Goal: Transaction & Acquisition: Subscribe to service/newsletter

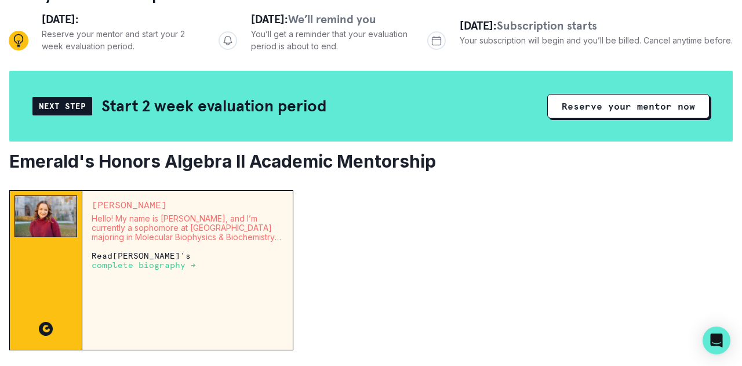
scroll to position [309, 0]
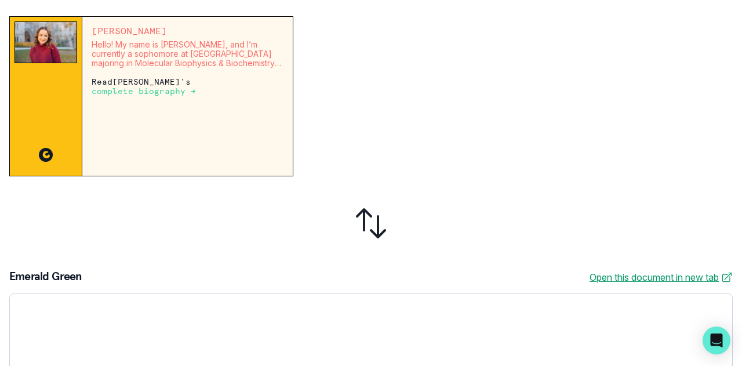
drag, startPoint x: 323, startPoint y: 251, endPoint x: 603, endPoint y: 177, distance: 289.8
click at [603, 177] on div "[PERSON_NAME] Hello! My name is [PERSON_NAME], and I’m currently a sophomore at…" at bounding box center [371, 253] width 724 height 474
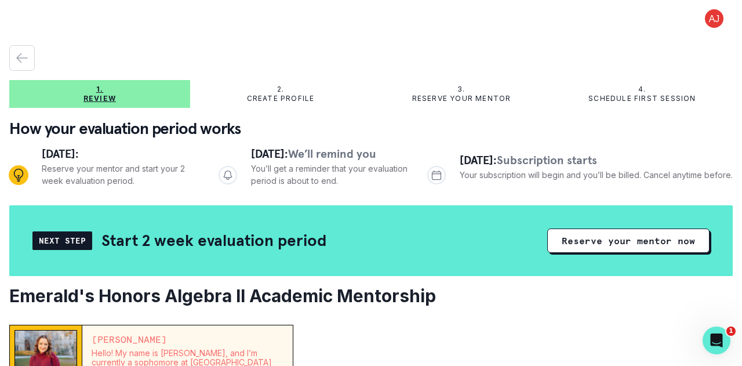
scroll to position [0, 0]
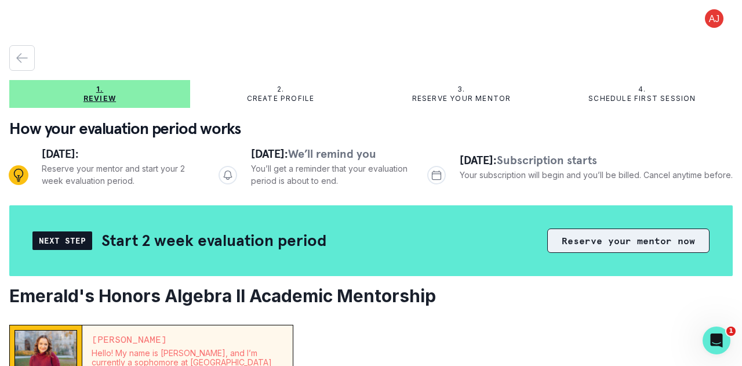
click at [637, 236] on button "Reserve your mentor now" at bounding box center [628, 240] width 162 height 24
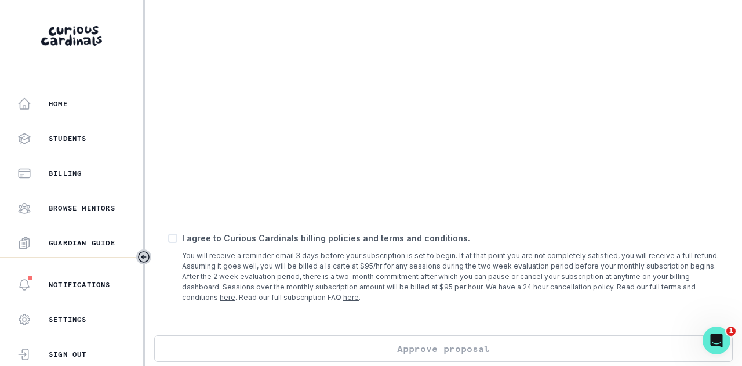
scroll to position [509, 0]
click at [172, 234] on span at bounding box center [172, 237] width 9 height 9
click at [168, 237] on input "checkbox" at bounding box center [168, 237] width 1 height 1
checkbox input "true"
click at [311, 349] on button "Approve proposal" at bounding box center [443, 348] width 579 height 27
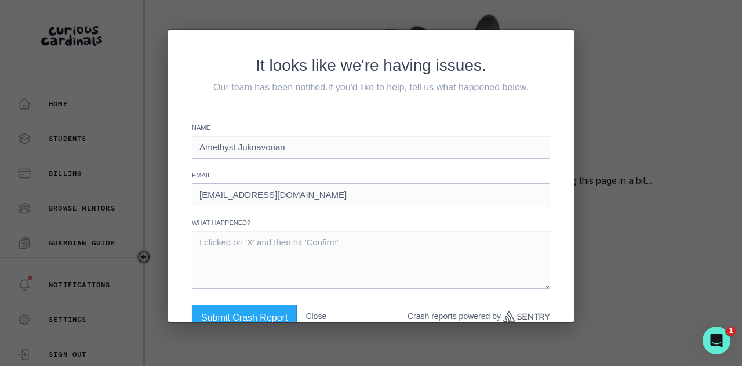
type input "Amethyst Juknavorian"
click at [244, 247] on textarea at bounding box center [371, 260] width 358 height 58
type textarea "Not able to submit my card and reserve the tutor."
click at [233, 310] on button "Submit Crash Report" at bounding box center [244, 317] width 105 height 27
